Goal: Task Accomplishment & Management: Use online tool/utility

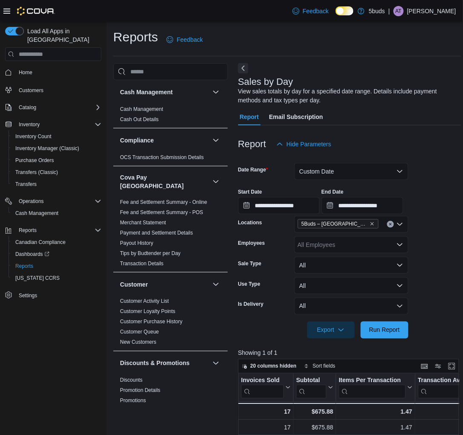
click at [169, 57] on div "Reports Feedback Cash Management Cash Management Cash Out Details Compliance OC…" at bounding box center [287, 368] width 348 height 678
click at [399, 334] on span "Run Report" at bounding box center [384, 329] width 37 height 17
click at [389, 332] on span "Run Report" at bounding box center [384, 329] width 31 height 9
click at [392, 201] on input "**********" at bounding box center [363, 205] width 82 height 17
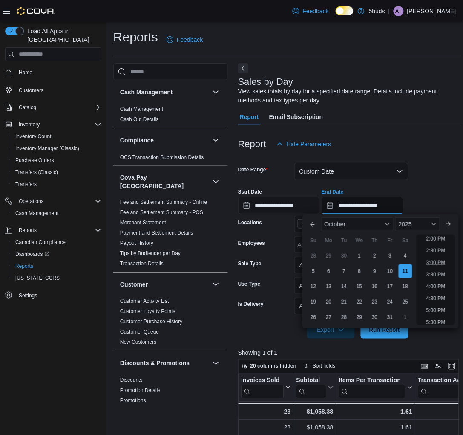
scroll to position [289, 0]
click at [440, 287] on li "2:00 PM" at bounding box center [436, 286] width 26 height 10
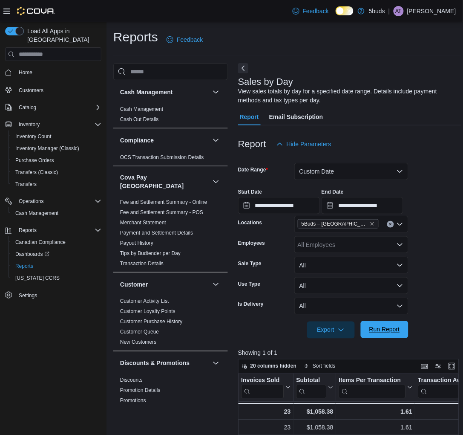
click at [392, 331] on span "Run Report" at bounding box center [384, 329] width 31 height 9
click at [403, 211] on input "**********" at bounding box center [363, 205] width 82 height 17
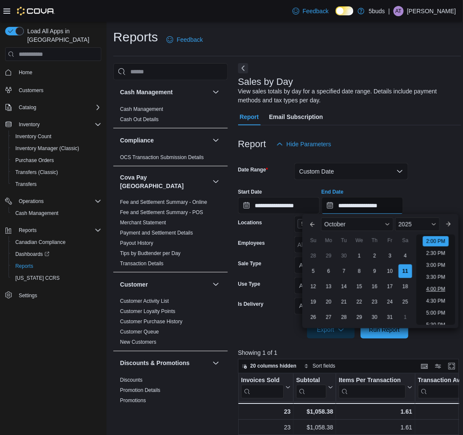
scroll to position [313, 0]
click at [439, 235] on li "1:00 PM" at bounding box center [436, 238] width 26 height 10
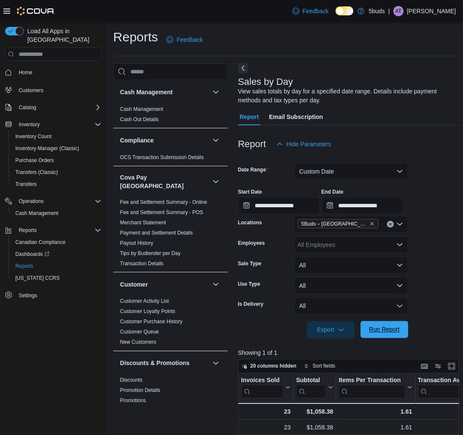
click at [394, 325] on span "Run Report" at bounding box center [384, 329] width 31 height 9
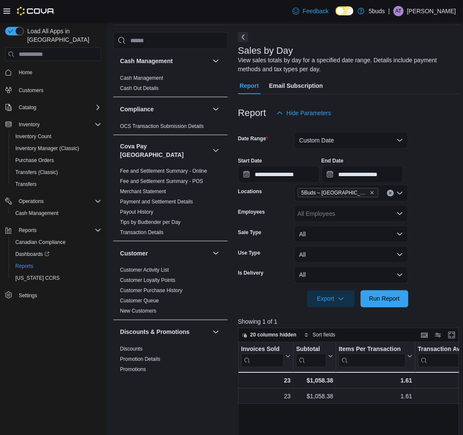
scroll to position [47, 0]
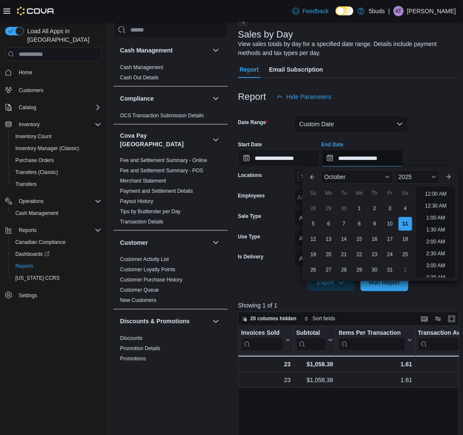
click at [390, 152] on input "**********" at bounding box center [363, 158] width 82 height 17
click at [432, 191] on li "2:00 PM" at bounding box center [436, 191] width 26 height 10
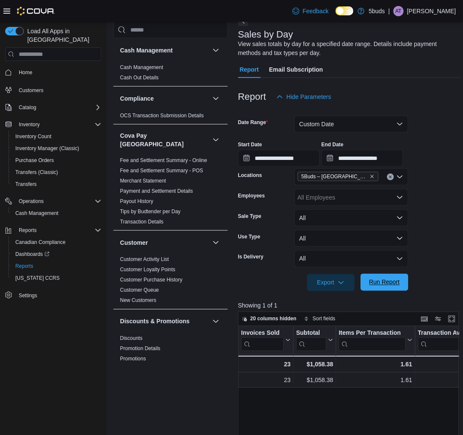
click at [378, 280] on span "Run Report" at bounding box center [384, 282] width 31 height 9
click at [387, 283] on span "Run Report" at bounding box center [384, 282] width 31 height 9
click at [392, 278] on span "Run Report" at bounding box center [384, 281] width 37 height 17
click at [398, 156] on input "**********" at bounding box center [363, 158] width 82 height 17
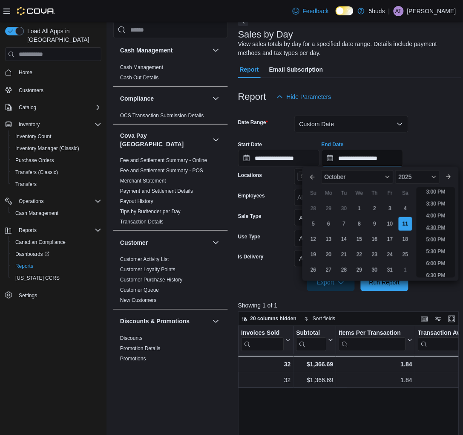
scroll to position [313, 0]
click at [438, 239] on li "3:00 PM" at bounding box center [436, 239] width 26 height 10
type input "**********"
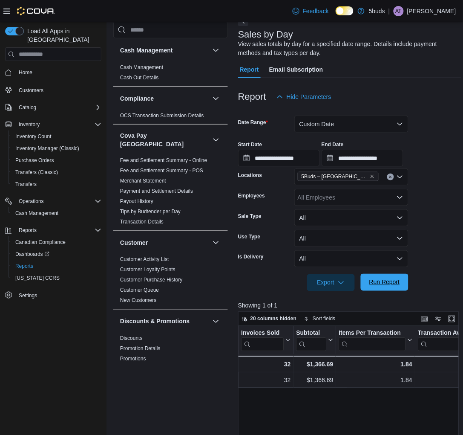
click at [384, 287] on span "Run Report" at bounding box center [384, 281] width 37 height 17
click at [435, 227] on form "**********" at bounding box center [349, 198] width 223 height 186
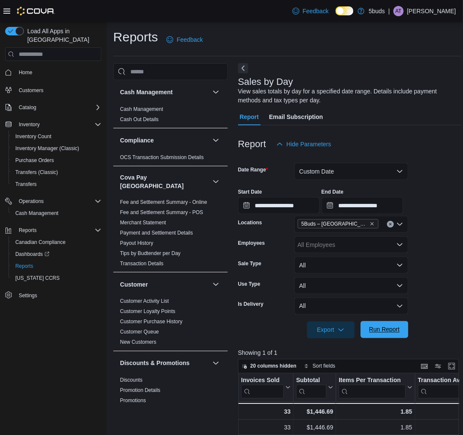
click at [400, 325] on span "Run Report" at bounding box center [384, 329] width 37 height 17
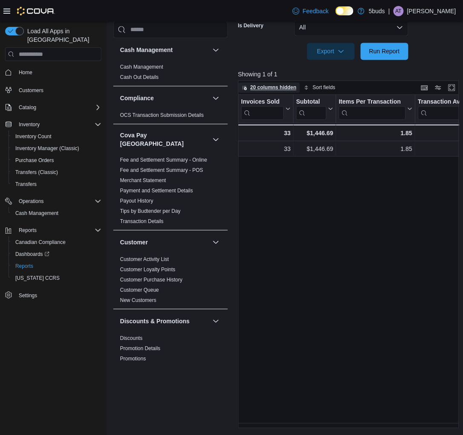
click at [283, 89] on span "20 columns hidden" at bounding box center [273, 87] width 46 height 7
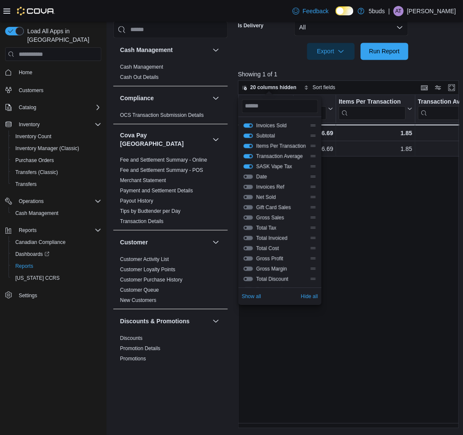
click at [248, 166] on button "SASK Vape Tax" at bounding box center [248, 166] width 9 height 4
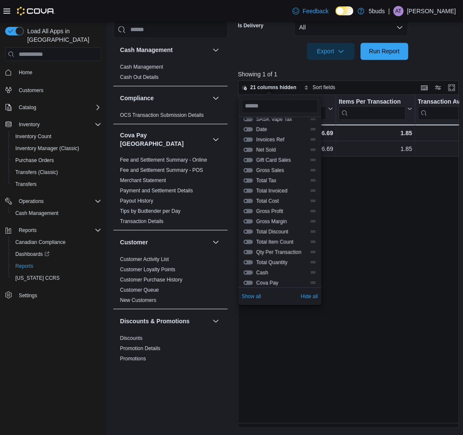
scroll to position [92, 0]
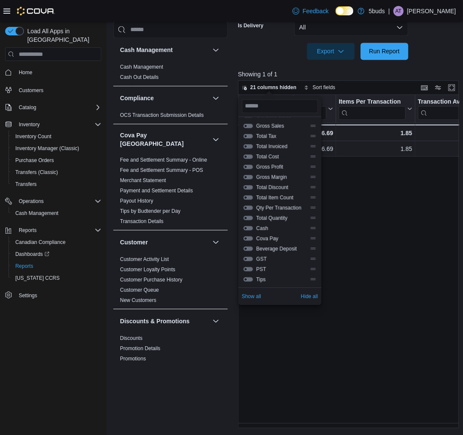
click at [372, 248] on div "Invoices Sold Click to view column header actions Subtotal Click to view column…" at bounding box center [349, 261] width 223 height 333
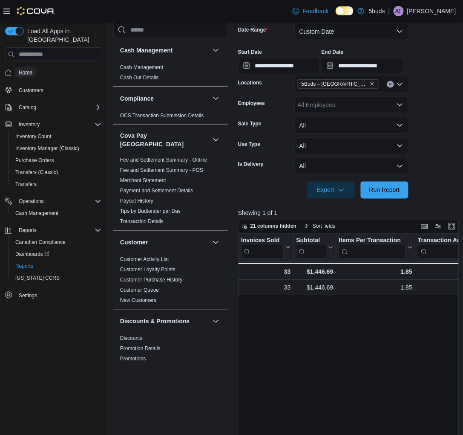
scroll to position [89, 0]
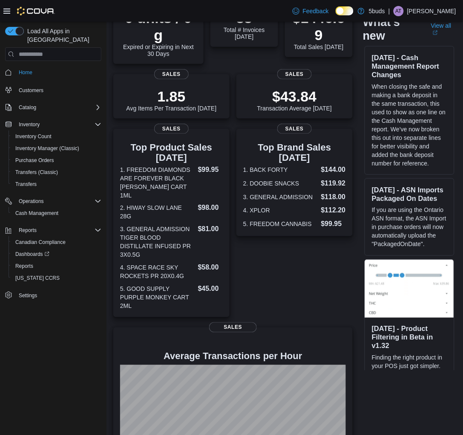
scroll to position [137, 0]
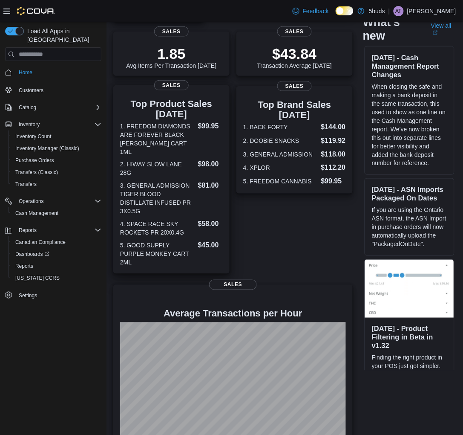
click at [218, 103] on h3 "Top Product Sales [DATE]" at bounding box center [171, 109] width 103 height 20
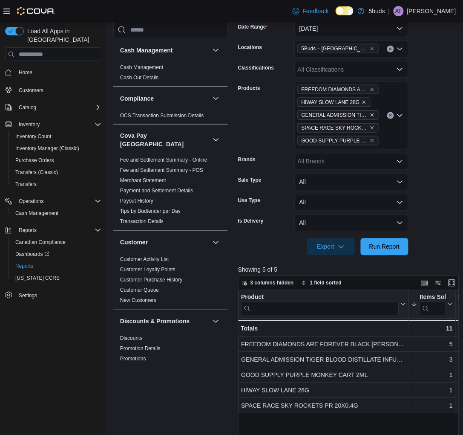
scroll to position [142, 0]
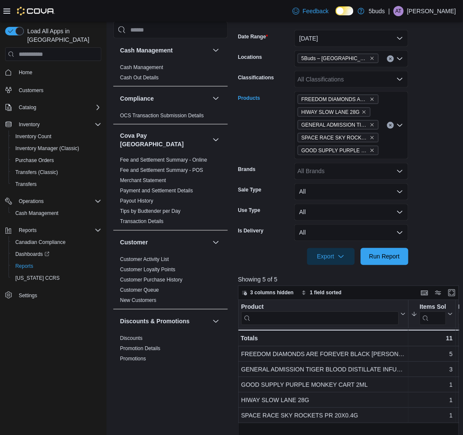
click at [388, 124] on button "Clear input" at bounding box center [390, 125] width 7 height 7
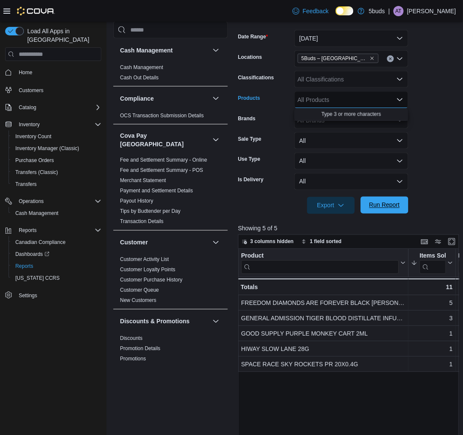
click at [393, 210] on span "Run Report" at bounding box center [384, 204] width 37 height 17
